Goal: Information Seeking & Learning: Find specific fact

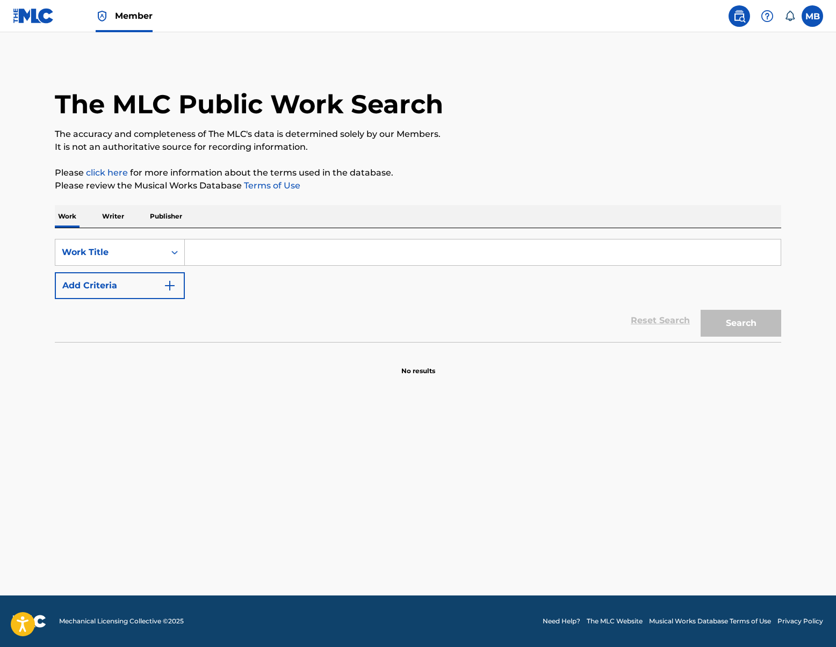
click at [305, 245] on input "Search Form" at bounding box center [483, 253] width 596 height 26
type input "t"
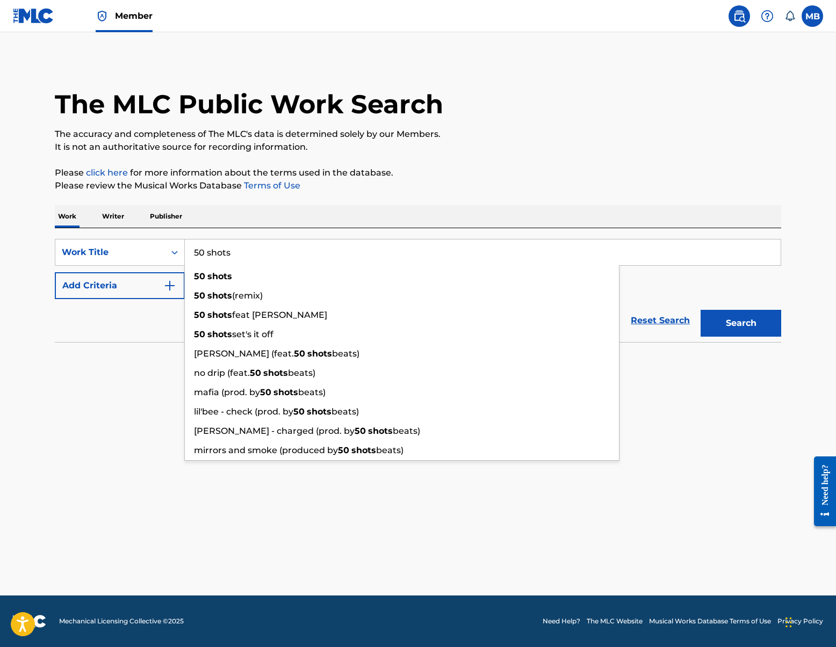
type input "50 shots"
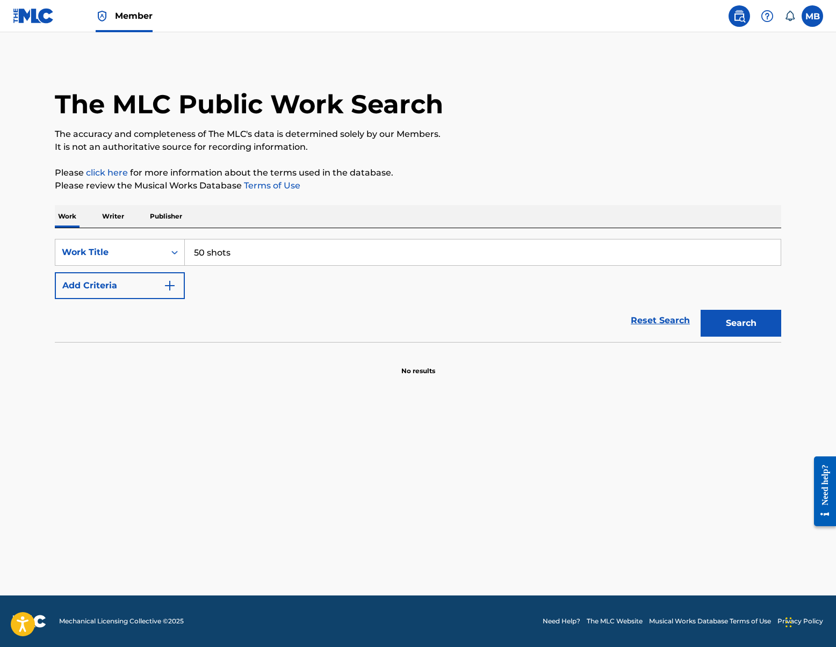
click at [142, 284] on button "Add Criteria" at bounding box center [120, 285] width 130 height 27
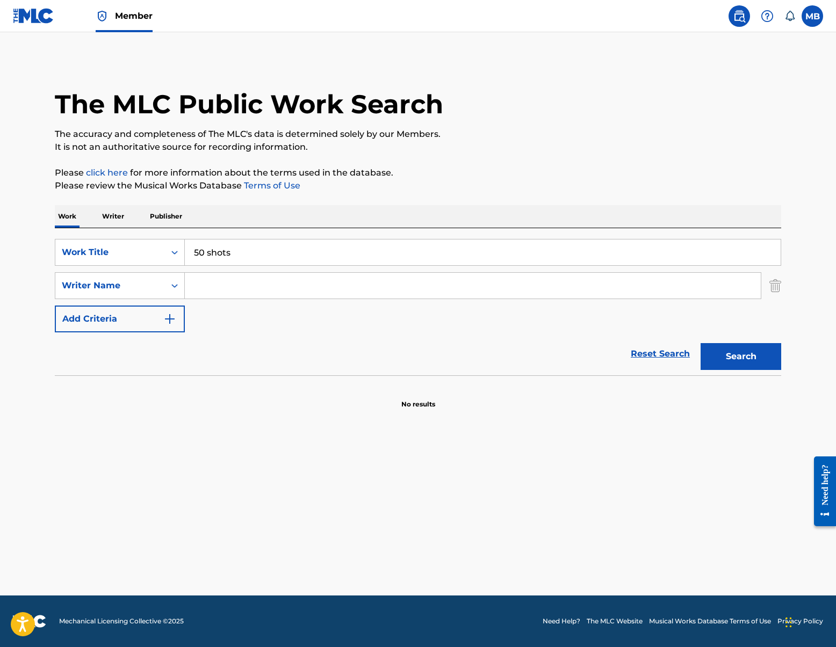
click at [243, 284] on input "Search Form" at bounding box center [473, 286] width 576 height 26
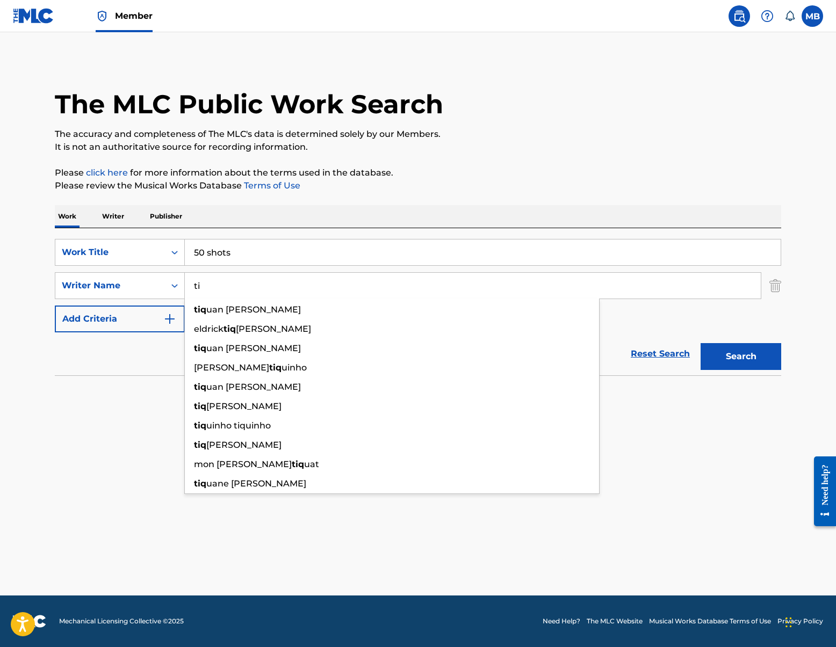
type input "t"
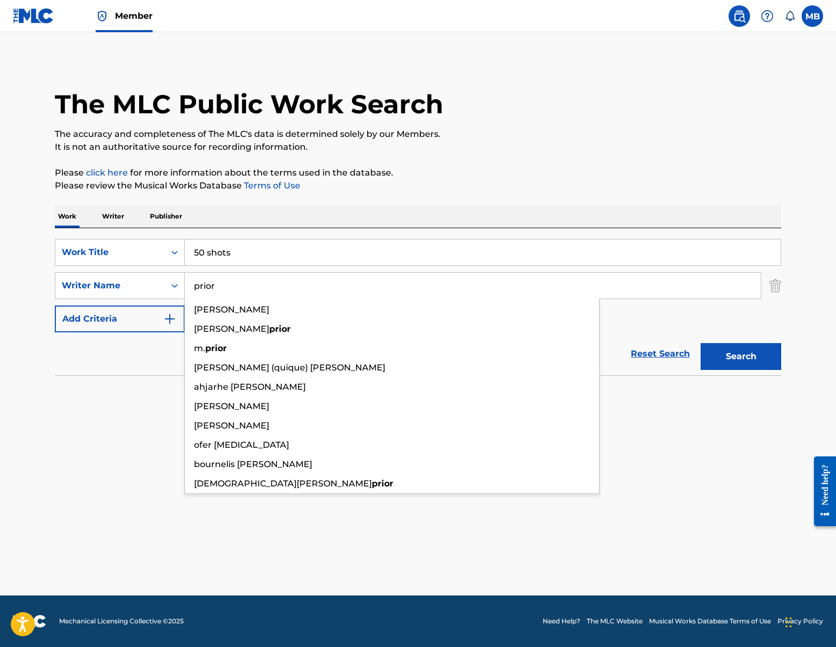
click at [700, 343] on button "Search" at bounding box center [740, 356] width 81 height 27
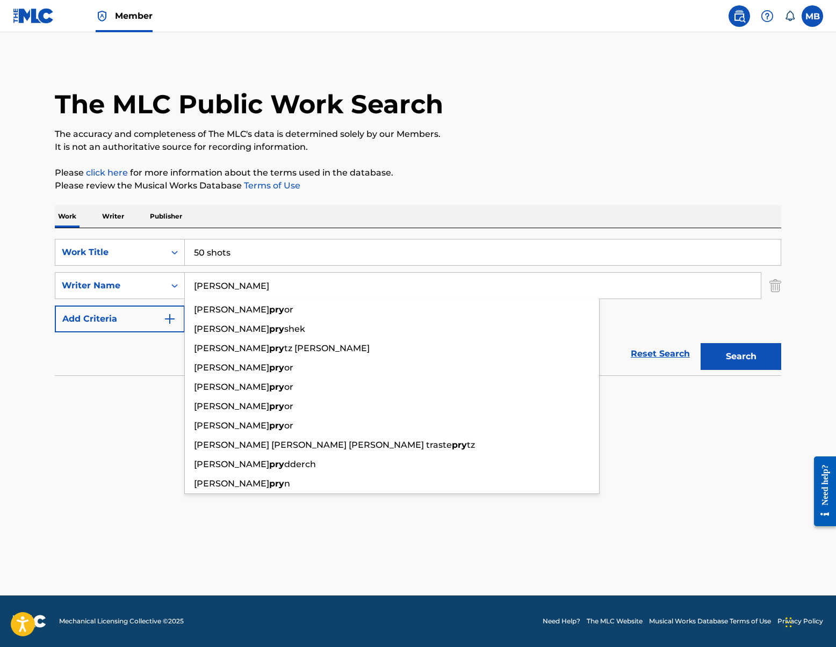
type input "[PERSON_NAME]"
click at [700, 343] on button "Search" at bounding box center [740, 356] width 81 height 27
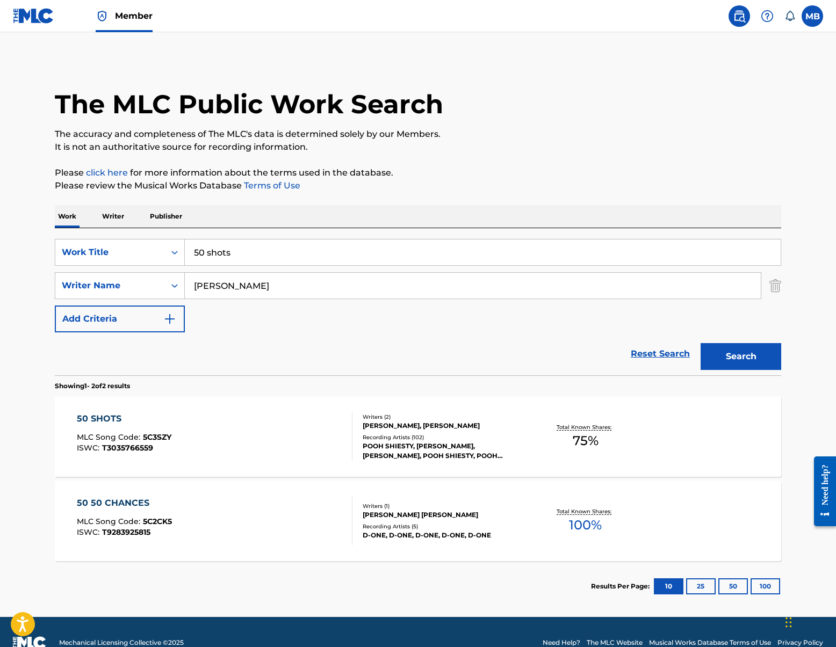
click at [263, 441] on div "50 SHOTS MLC Song Code : 5C3SZY ISWC : T3035766559" at bounding box center [215, 437] width 276 height 48
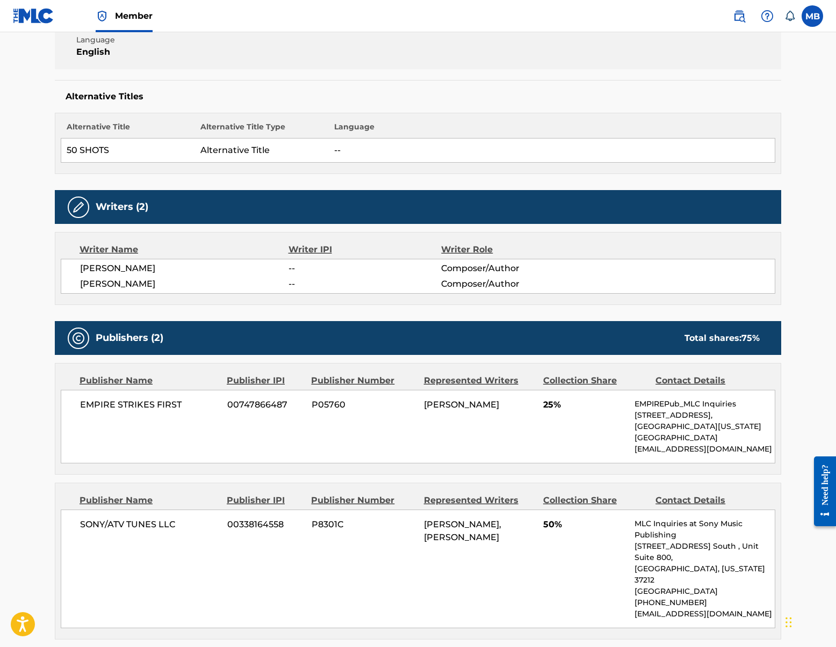
scroll to position [243, 0]
